Goal: Communication & Community: Answer question/provide support

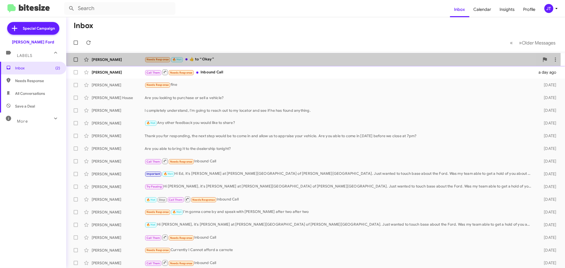
click at [246, 59] on div "Needs Response 🔥 Hot ​👍​ to “ Okay ”" at bounding box center [342, 59] width 395 height 6
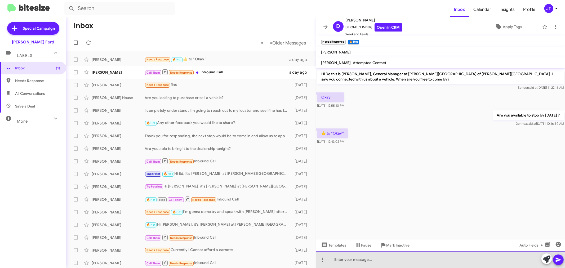
click at [360, 260] on div at bounding box center [440, 259] width 249 height 17
click at [345, 260] on div "Goodmorning, what time works best for you to stop by to explore some options?" at bounding box center [440, 259] width 249 height 17
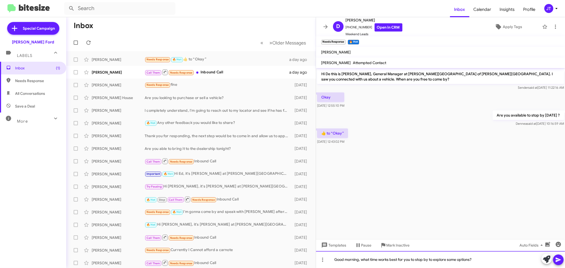
click at [487, 260] on div "Good morning, what time works best for you to stop by to explore some options?" at bounding box center [440, 259] width 249 height 17
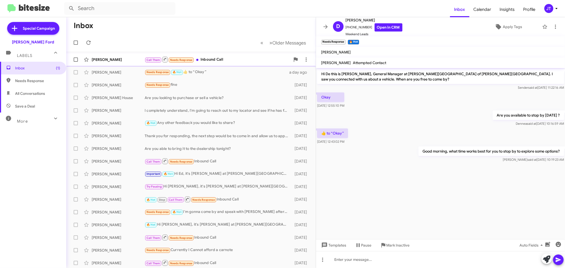
drag, startPoint x: 328, startPoint y: 28, endPoint x: 308, endPoint y: 65, distance: 42.8
click at [328, 28] on icon at bounding box center [326, 27] width 6 height 6
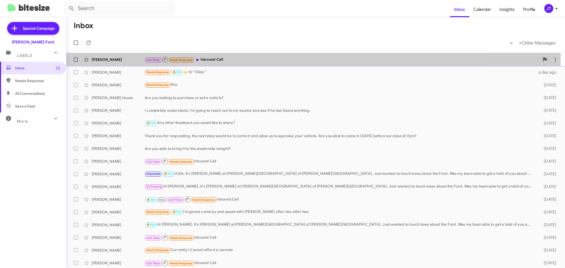
click at [222, 60] on div "Call Them Needs Response Inbound Call" at bounding box center [342, 59] width 395 height 7
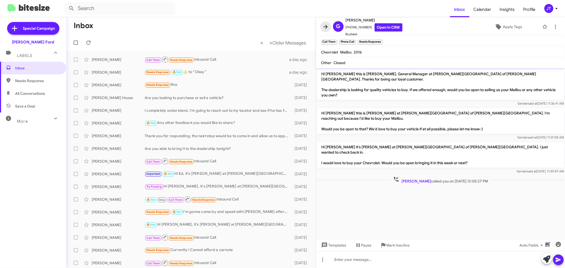
click at [328, 28] on icon at bounding box center [326, 27] width 6 height 6
